Goal: Task Accomplishment & Management: Manage account settings

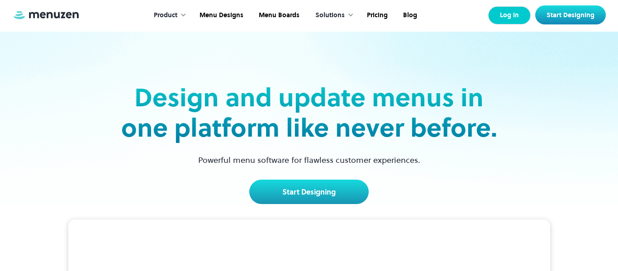
click at [510, 18] on link "Log In" at bounding box center [509, 15] width 43 height 18
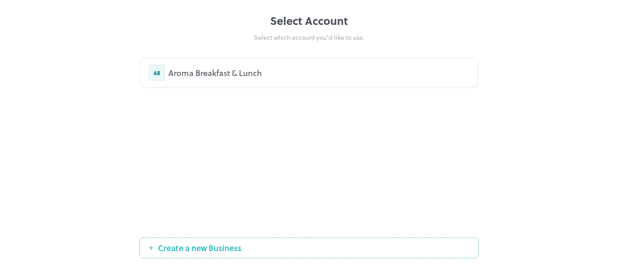
click at [321, 74] on div "Aroma Breakfast & Lunch" at bounding box center [318, 73] width 301 height 12
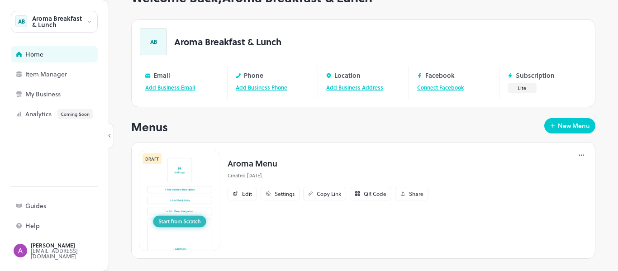
scroll to position [42, 0]
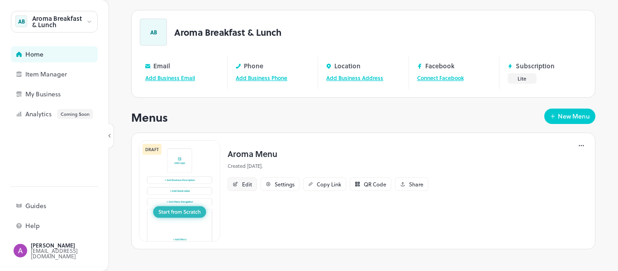
click at [242, 189] on div "Edit" at bounding box center [242, 184] width 29 height 14
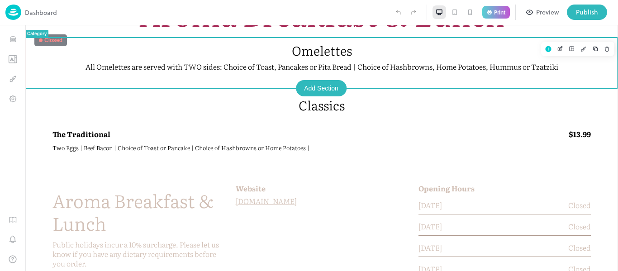
scroll to position [130, 0]
